Goal: Entertainment & Leisure: Browse casually

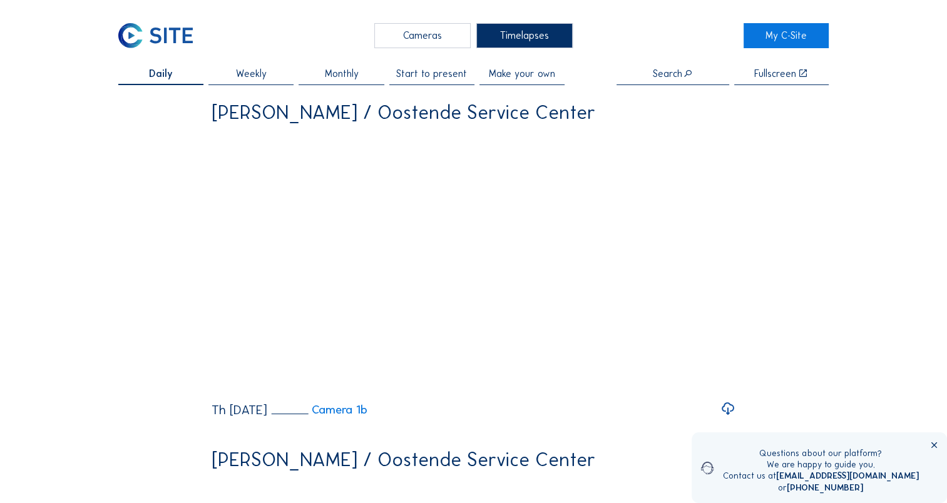
click at [425, 38] on div "Cameras" at bounding box center [422, 35] width 96 height 25
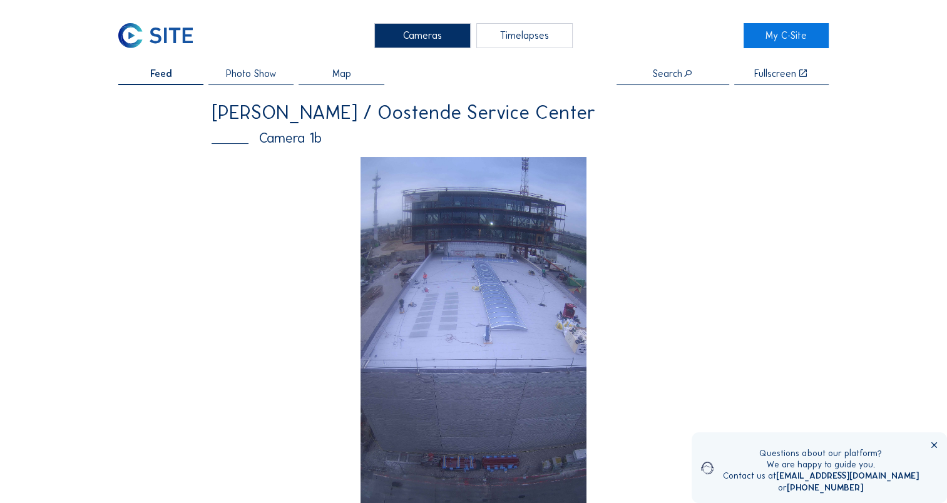
click at [473, 264] on img at bounding box center [474, 358] width 227 height 403
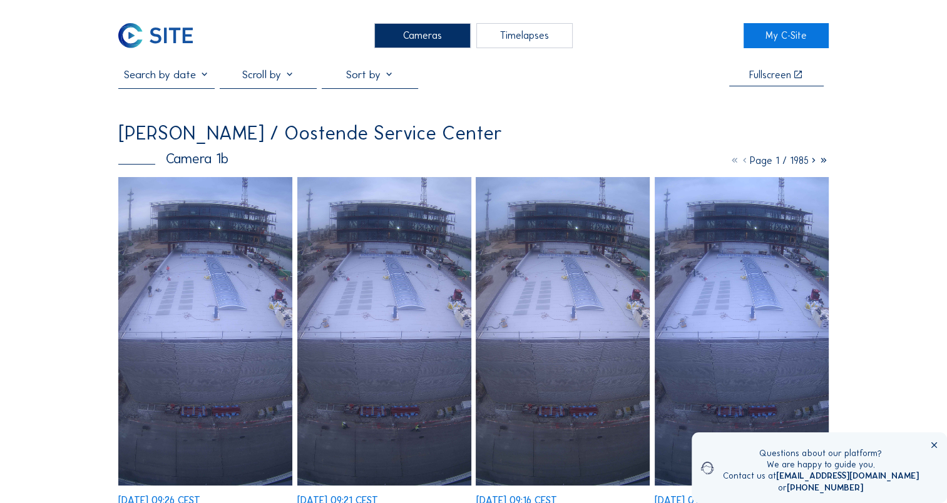
click at [232, 321] on img at bounding box center [205, 331] width 174 height 309
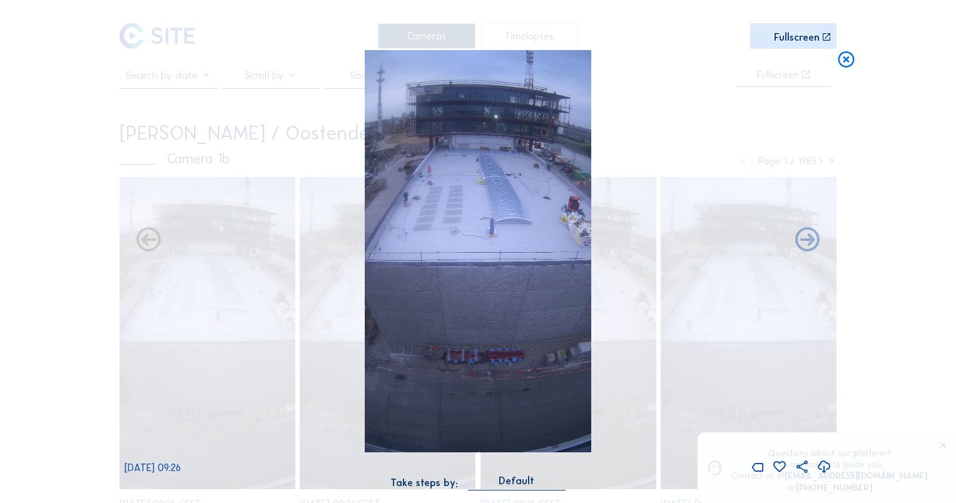
click at [821, 469] on icon at bounding box center [824, 468] width 15 height 18
